Goal: Task Accomplishment & Management: Manage account settings

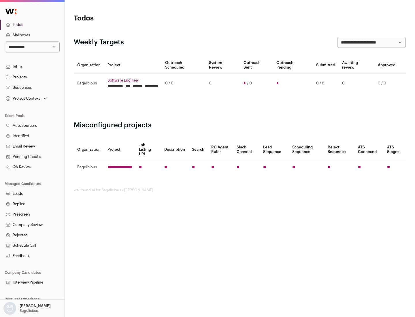
click at [32, 77] on link "Projects" at bounding box center [32, 77] width 64 height 10
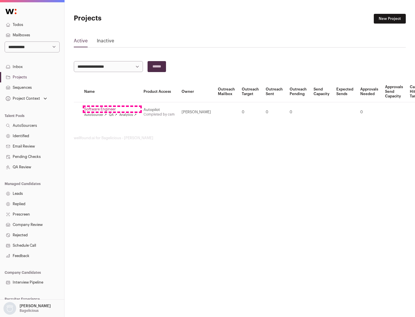
click at [112, 109] on link "Software Engineer" at bounding box center [110, 109] width 52 height 5
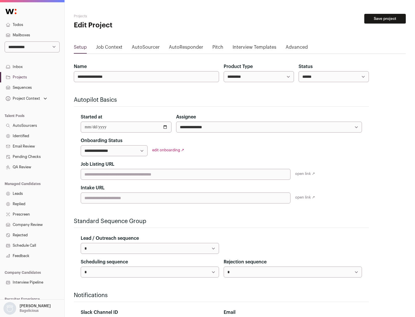
click at [385, 19] on button "Save project" at bounding box center [384, 19] width 41 height 10
